Goal: Task Accomplishment & Management: Use online tool/utility

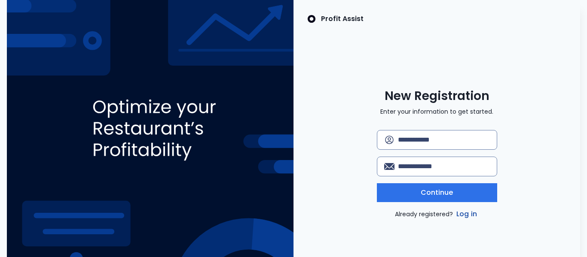
drag, startPoint x: 455, startPoint y: 214, endPoint x: 459, endPoint y: 218, distance: 5.8
click at [459, 218] on link "Log in" at bounding box center [467, 214] width 24 height 10
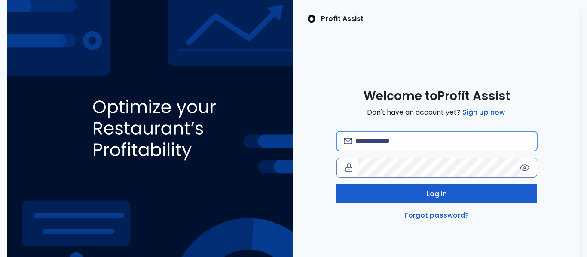
type input "**********"
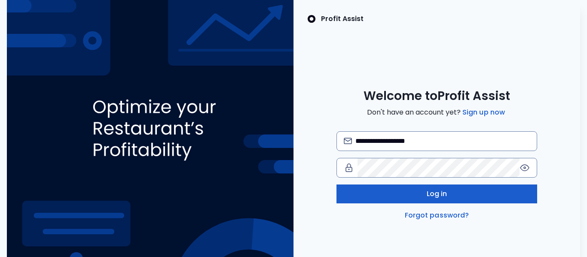
click at [412, 201] on button "Log in" at bounding box center [436, 194] width 201 height 19
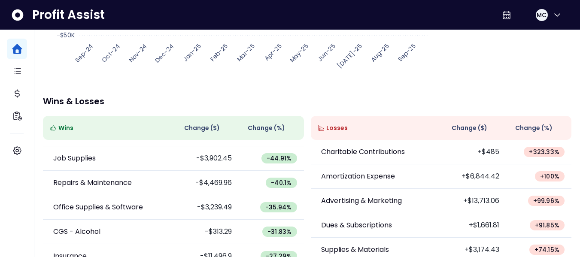
scroll to position [244, 0]
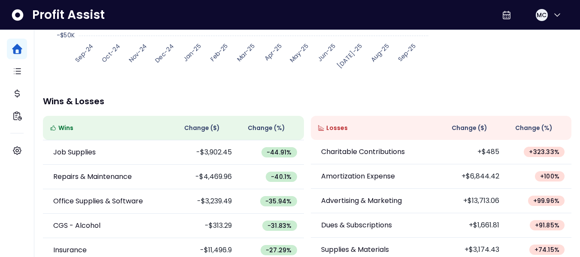
click at [372, 129] on div "Losses" at bounding box center [376, 128] width 117 height 10
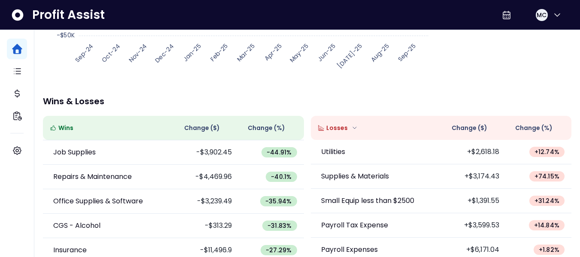
click at [372, 129] on div "Losses" at bounding box center [376, 128] width 117 height 10
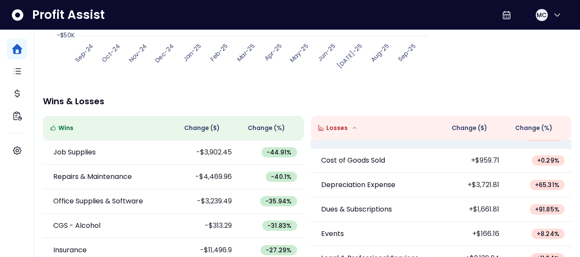
scroll to position [114, 0]
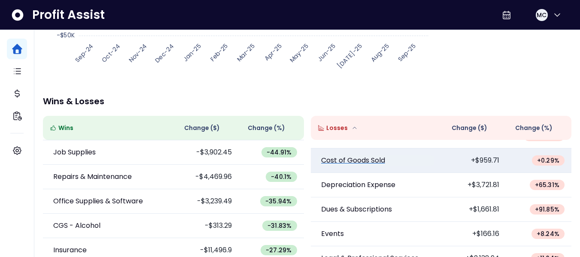
click at [381, 161] on p "Cost of Goods Sold" at bounding box center [353, 161] width 64 height 10
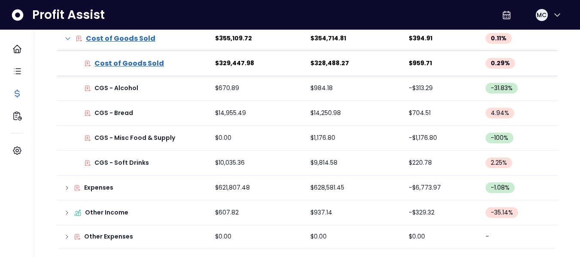
scroll to position [188, 0]
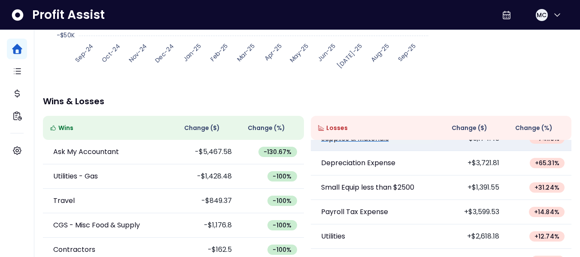
scroll to position [111, 0]
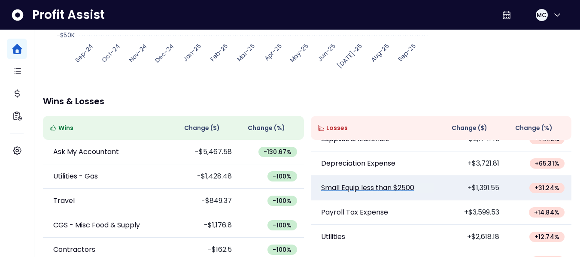
click at [380, 186] on p "Small Equip less than $2500" at bounding box center [367, 188] width 93 height 10
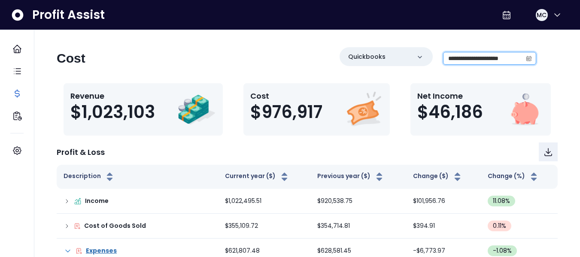
click at [517, 57] on input "**********" at bounding box center [483, 58] width 79 height 12
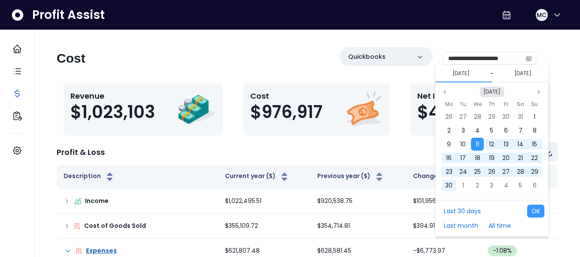
click at [498, 92] on button "[DATE]" at bounding box center [492, 92] width 24 height 10
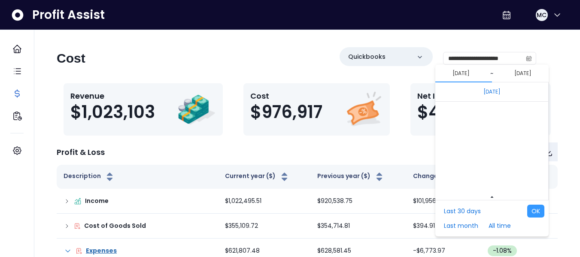
scroll to position [5754, 0]
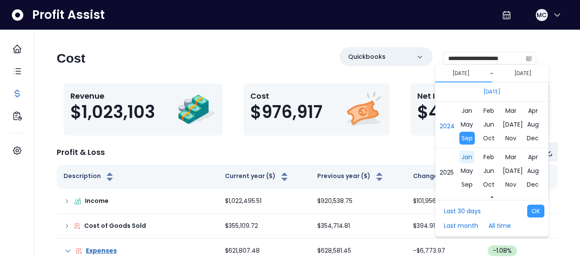
click at [466, 157] on span "Jan" at bounding box center [467, 157] width 15 height 13
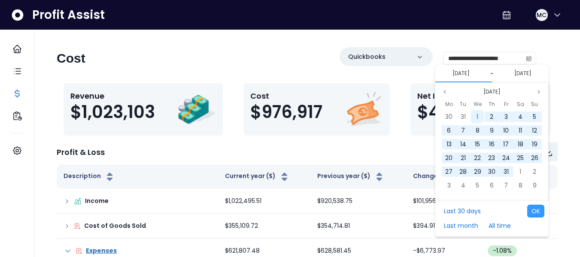
click at [475, 115] on div "1" at bounding box center [477, 116] width 13 height 13
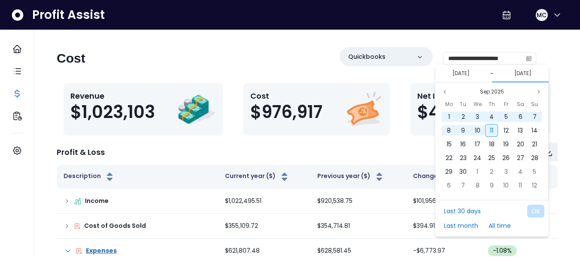
click at [491, 132] on span "11" at bounding box center [491, 130] width 3 height 9
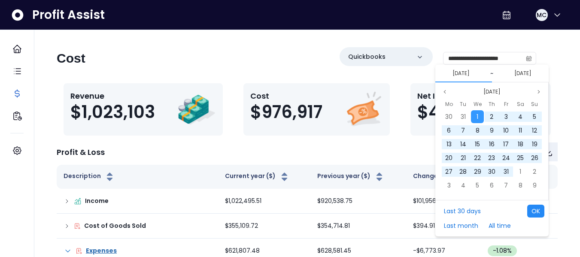
click at [535, 209] on button "OK" at bounding box center [536, 211] width 17 height 13
type input "**********"
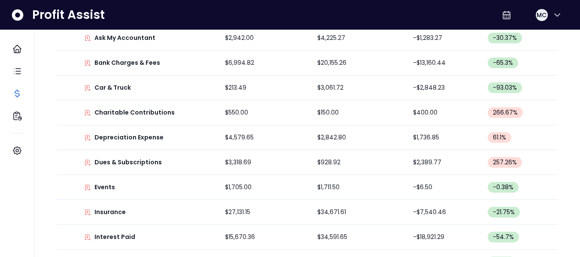
scroll to position [311, 0]
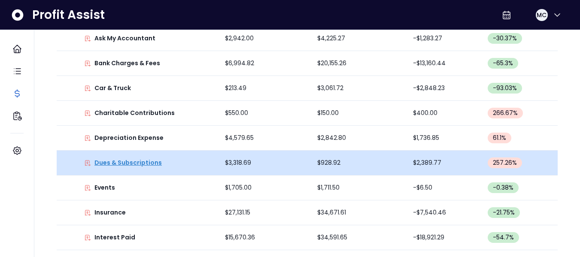
click at [147, 165] on p "Dues & Subscriptions" at bounding box center [128, 163] width 67 height 9
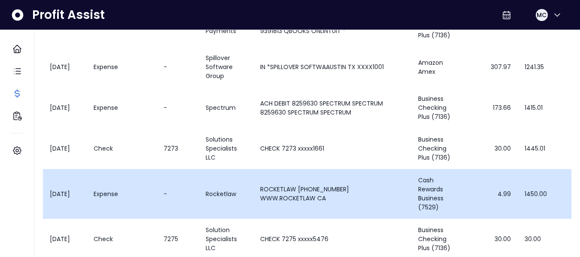
scroll to position [387, 0]
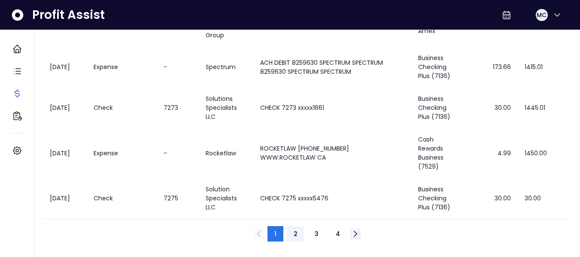
click at [295, 231] on span "2" at bounding box center [296, 234] width 4 height 9
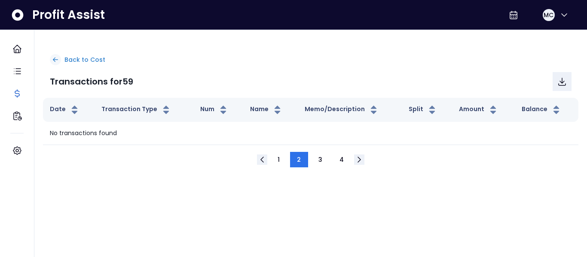
click at [70, 62] on p "Back to Cost" at bounding box center [84, 59] width 41 height 9
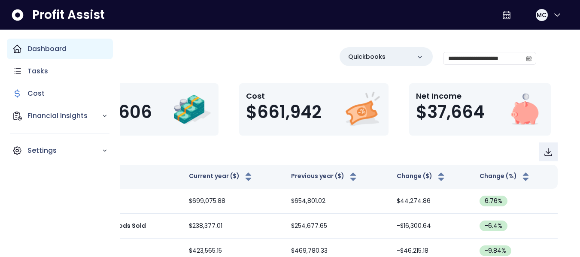
click at [43, 49] on p "Dashboard" at bounding box center [46, 49] width 39 height 10
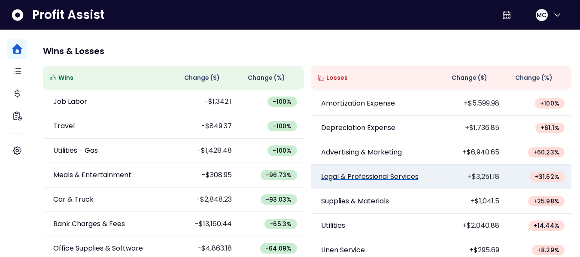
scroll to position [49, 0]
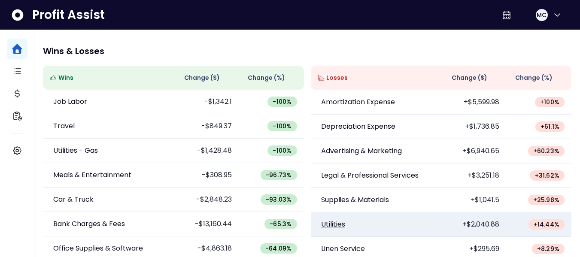
click at [334, 223] on p "Utilities" at bounding box center [333, 225] width 24 height 10
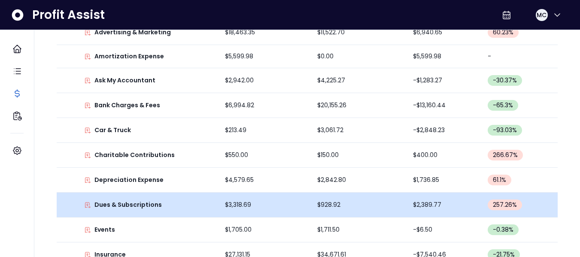
scroll to position [270, 0]
